Goal: Check status: Check status

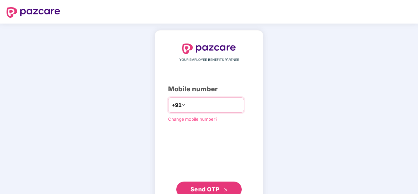
type input "**********"
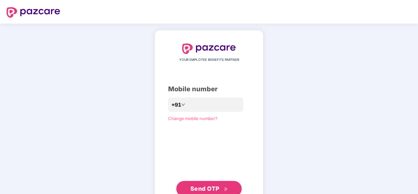
click at [212, 188] on span "Send OTP" at bounding box center [205, 188] width 29 height 7
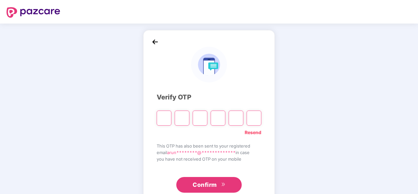
type input "*"
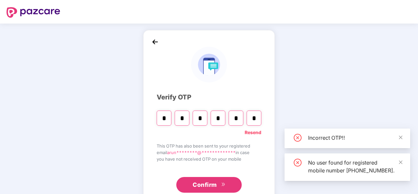
type input "*"
click at [217, 190] on button "Confirm" at bounding box center [208, 185] width 65 height 16
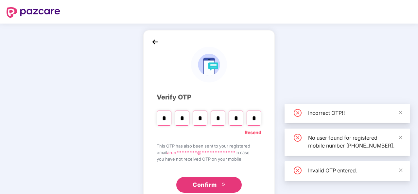
click at [257, 118] on input "*" at bounding box center [254, 118] width 15 height 15
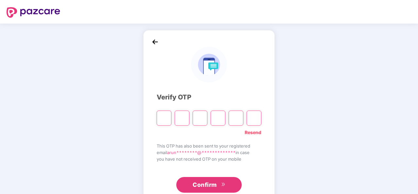
type input "*"
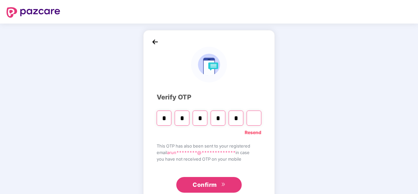
type input "*"
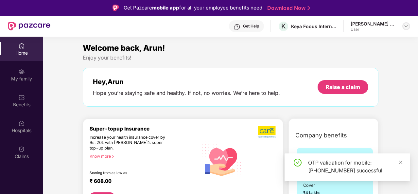
click at [407, 24] on img at bounding box center [406, 26] width 5 height 5
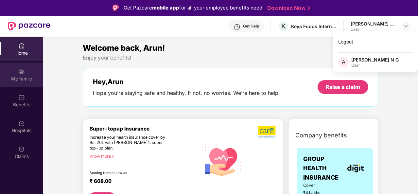
click at [16, 78] on div "My family" at bounding box center [21, 79] width 43 height 7
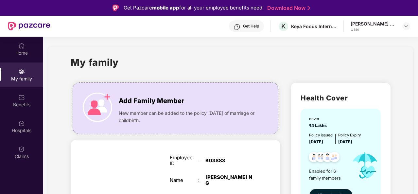
drag, startPoint x: 417, startPoint y: 47, endPoint x: 413, endPoint y: 113, distance: 65.3
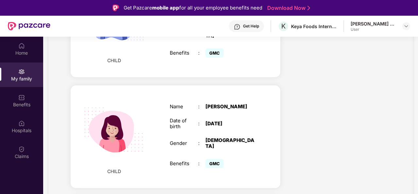
scroll to position [568, 0]
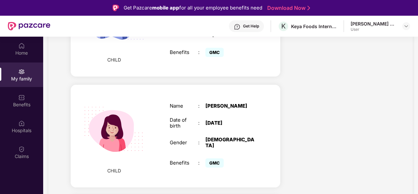
click at [234, 95] on div "Name : [PERSON_NAME] [PERSON_NAME] of birth : [DEMOGRAPHIC_DATA] Gender : [DEMO…" at bounding box center [212, 136] width 98 height 83
click at [407, 23] on div at bounding box center [407, 26] width 8 height 8
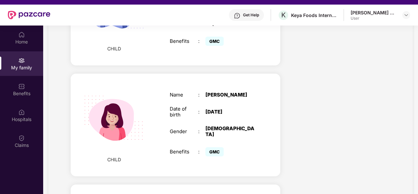
scroll to position [27, 0]
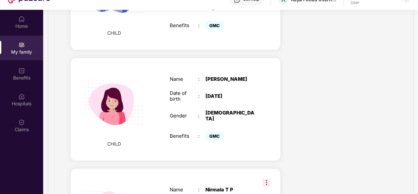
drag, startPoint x: 415, startPoint y: 136, endPoint x: 414, endPoint y: 188, distance: 51.4
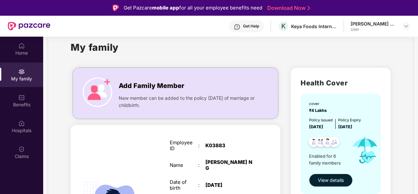
scroll to position [71, 0]
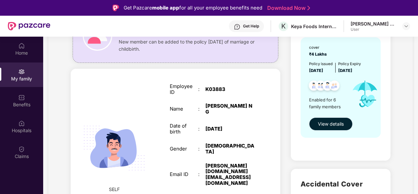
click at [326, 127] on span "View details" at bounding box center [331, 123] width 26 height 7
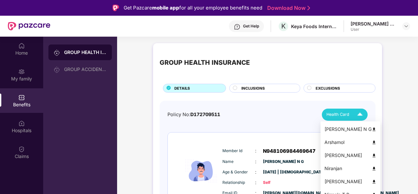
click at [360, 116] on img at bounding box center [360, 114] width 11 height 11
click at [372, 181] on img at bounding box center [374, 181] width 5 height 5
